Goal: Information Seeking & Learning: Learn about a topic

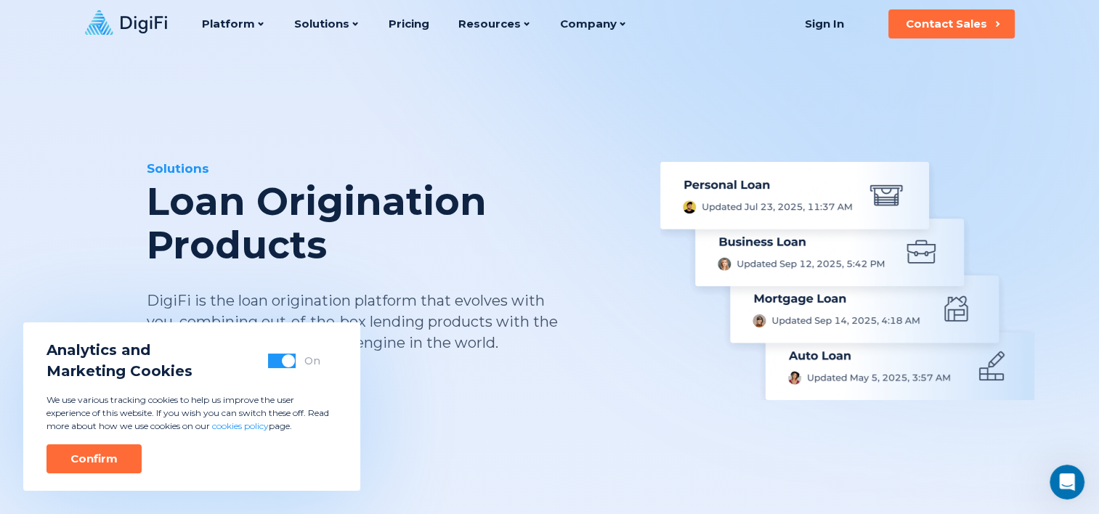
click at [122, 453] on button "Confirm" at bounding box center [93, 459] width 95 height 29
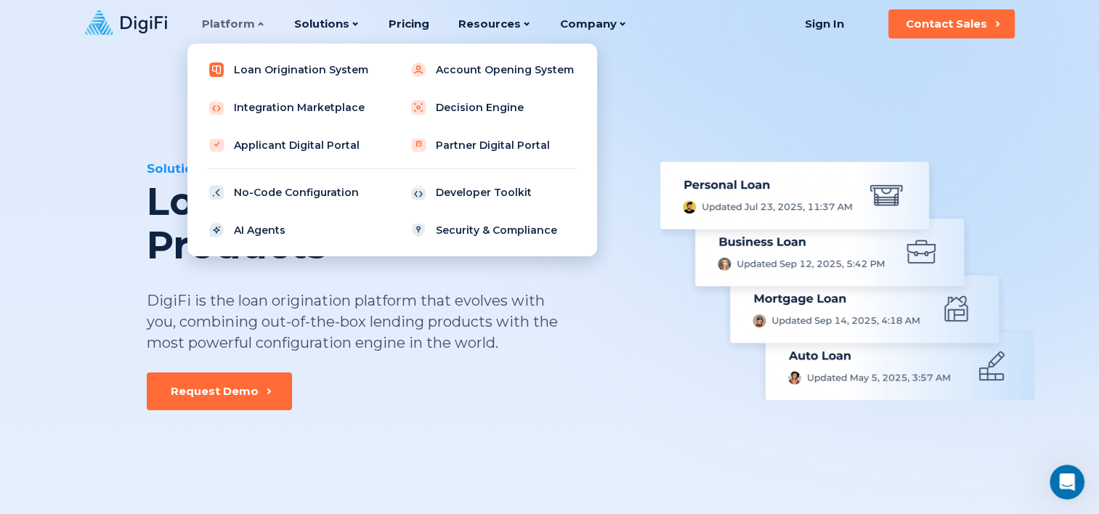
click at [316, 65] on link "Loan Origination System" at bounding box center [291, 69] width 185 height 29
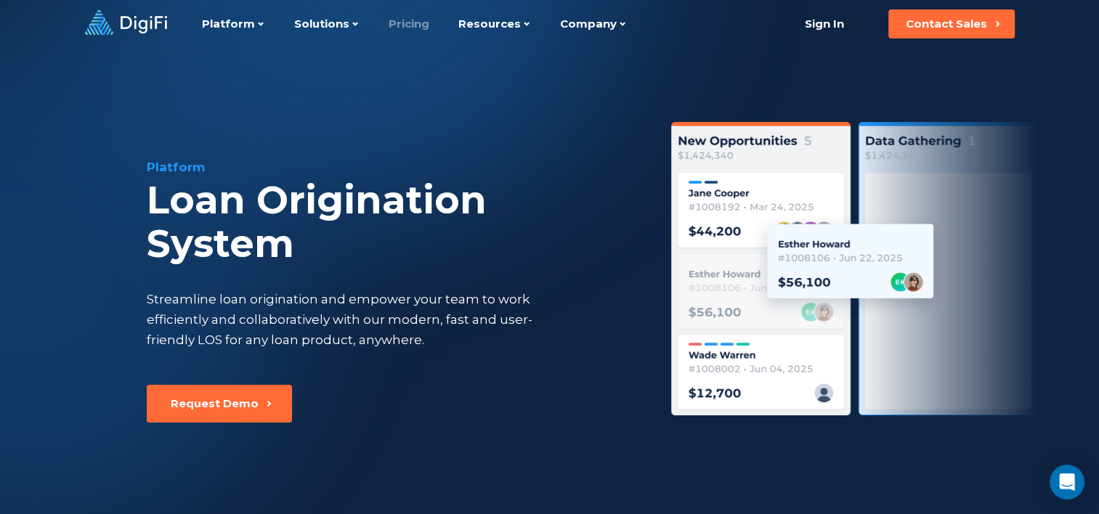
click at [405, 22] on link "Pricing" at bounding box center [409, 24] width 41 height 48
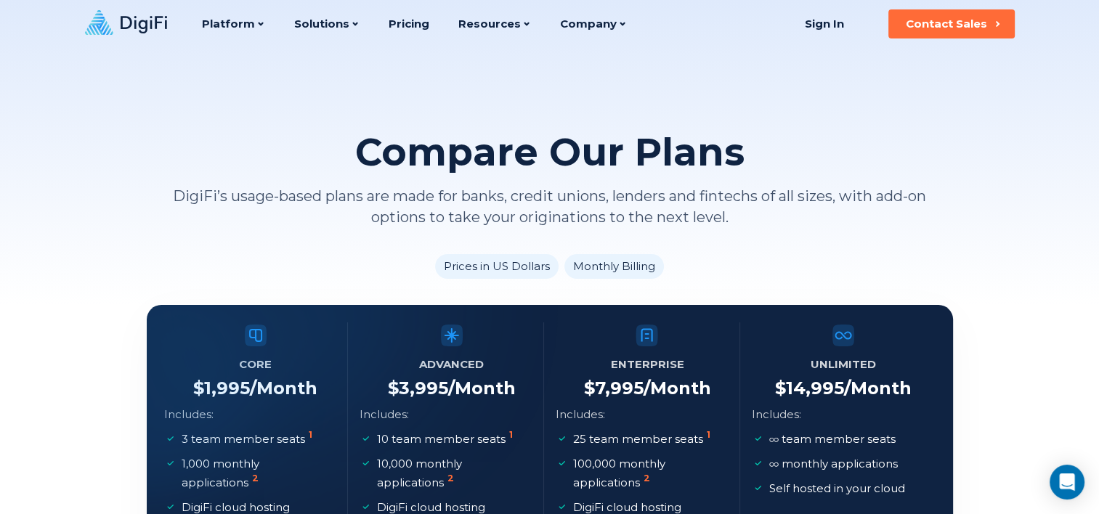
click at [155, 21] on icon at bounding box center [144, 24] width 46 height 17
